Goal: Check status

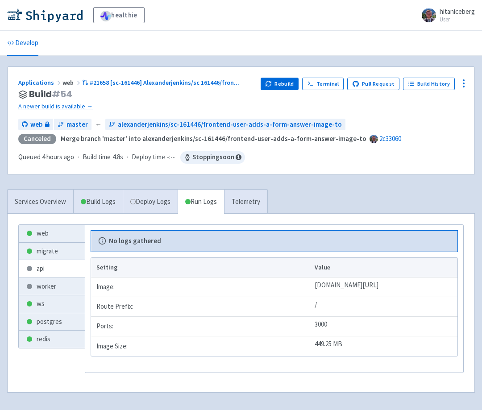
scroll to position [31, 0]
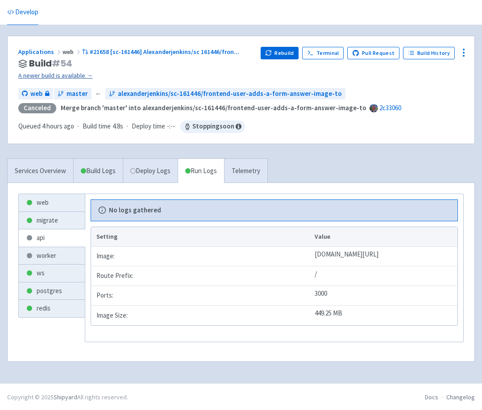
click at [73, 79] on link "A newer build is available →" at bounding box center [135, 76] width 235 height 10
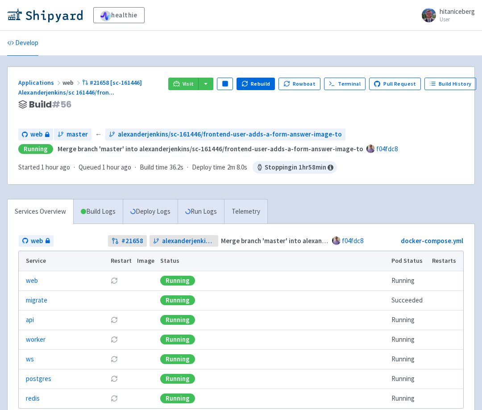
click at [141, 92] on div "Applications web #21658 [sc-161446] [PERSON_NAME]/sc 161446/fron ..." at bounding box center [89, 88] width 143 height 20
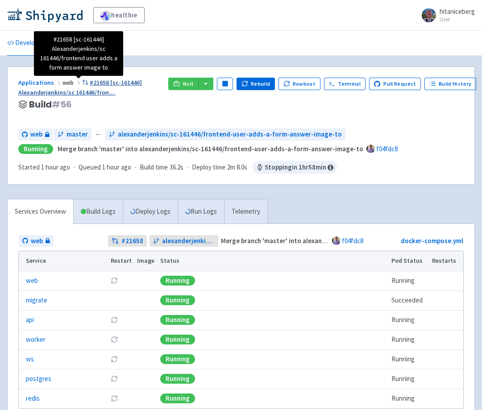
click at [124, 81] on span "#21658 [sc-161446] Alexanderjenkins/sc 161446/fron ..." at bounding box center [80, 88] width 124 height 18
